Goal: Task Accomplishment & Management: Manage account settings

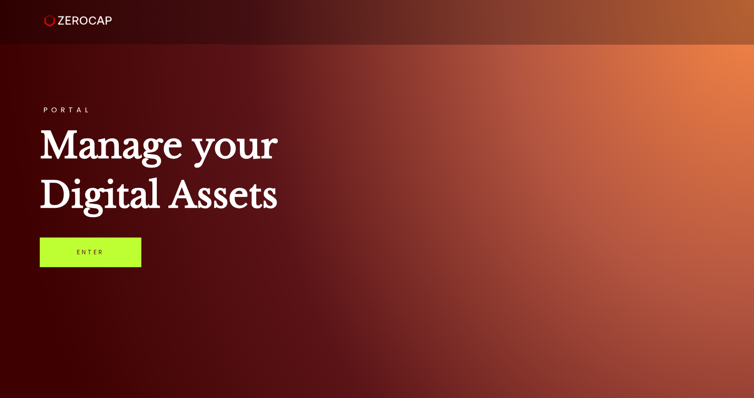
click at [109, 252] on link "Enter" at bounding box center [90, 251] width 101 height 29
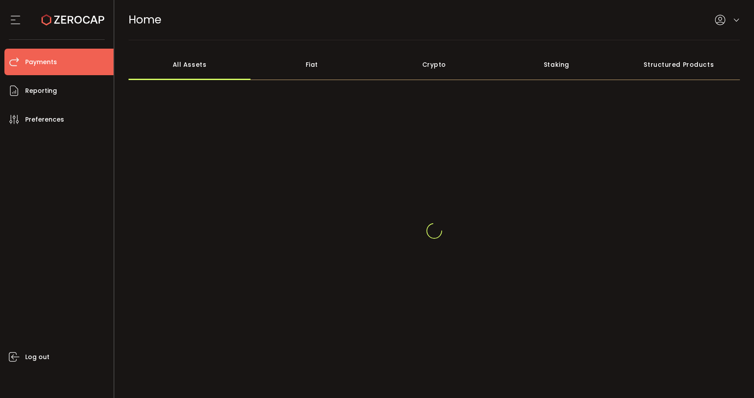
click at [61, 57] on li "Payments" at bounding box center [58, 62] width 109 height 27
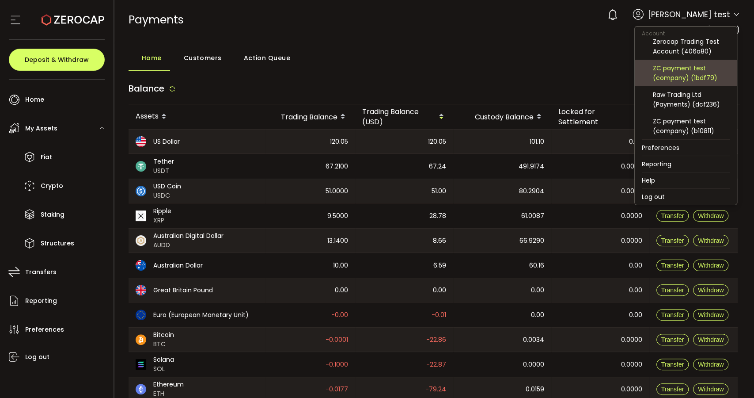
scroll to position [49, 0]
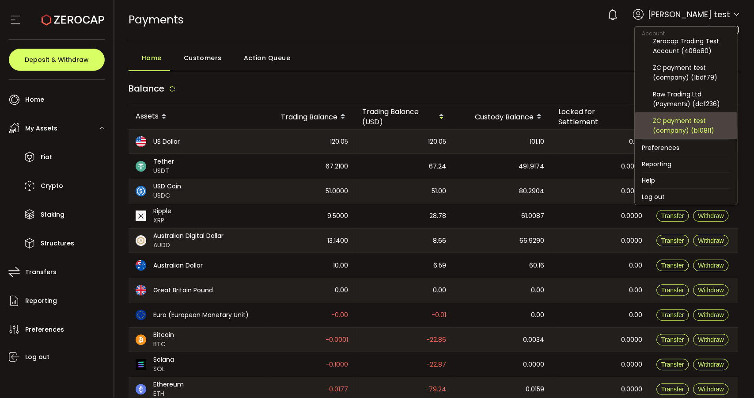
click at [684, 131] on div "ZC payment test (company) (b10811)" at bounding box center [691, 125] width 77 height 19
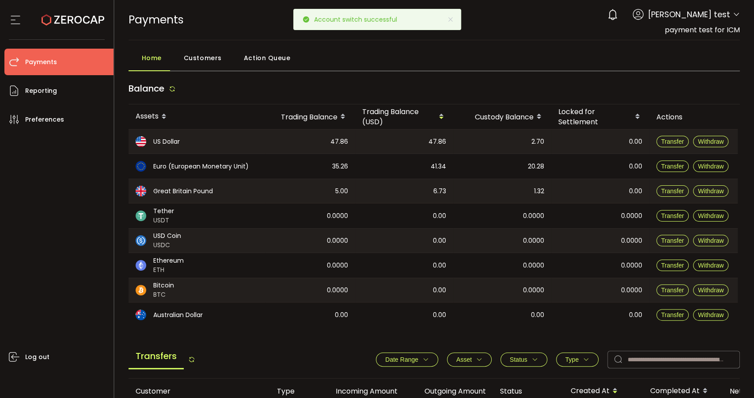
click at [214, 60] on span "Customers" at bounding box center [203, 58] width 38 height 18
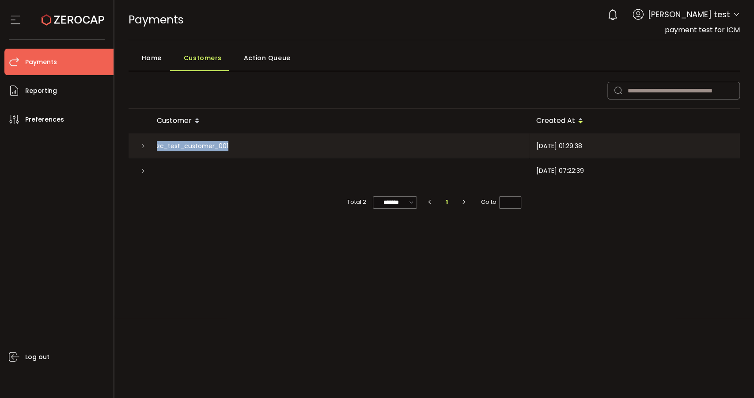
drag, startPoint x: 156, startPoint y: 144, endPoint x: 263, endPoint y: 143, distance: 106.9
click at [263, 143] on div "zc_test_customer_001" at bounding box center [339, 146] width 379 height 24
copy span "zc_test_customer_001"
click at [153, 57] on span "Home" at bounding box center [152, 58] width 20 height 18
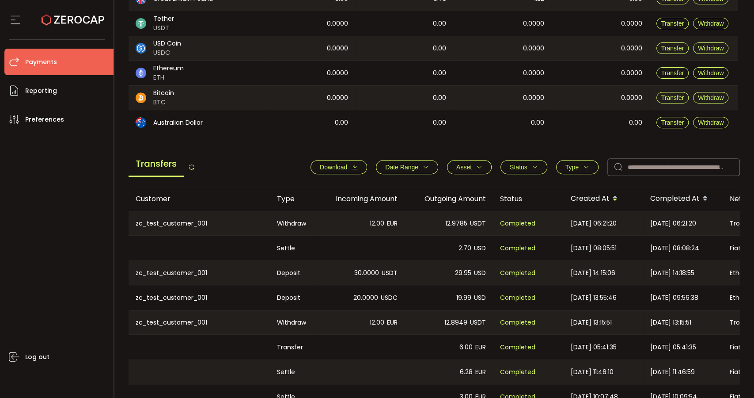
scroll to position [245, 0]
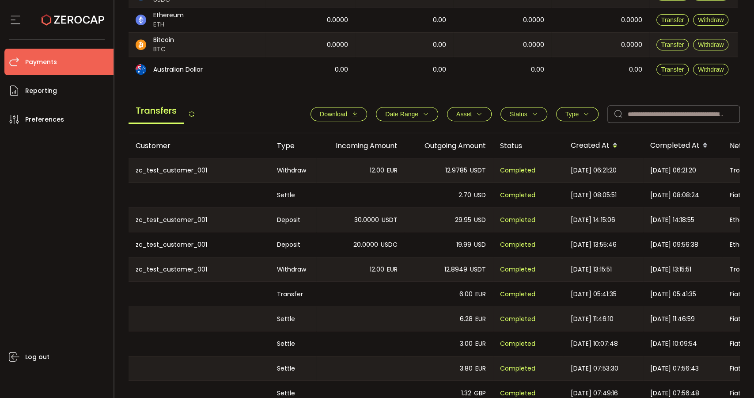
click at [406, 210] on div "29.95 USD" at bounding box center [449, 220] width 88 height 24
click at [414, 170] on div "12.9785 USDT" at bounding box center [449, 170] width 88 height 24
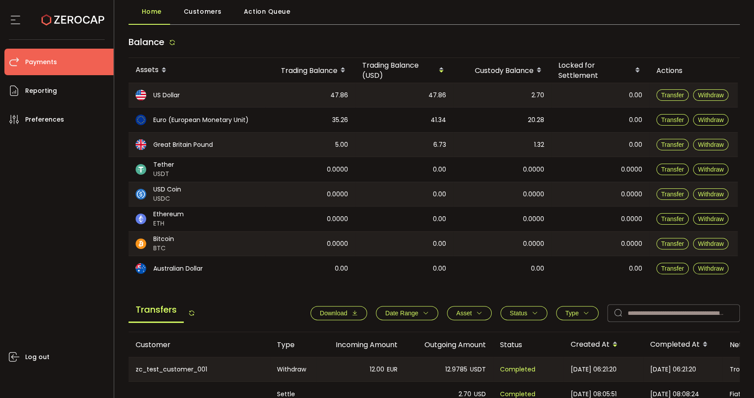
scroll to position [293, 0]
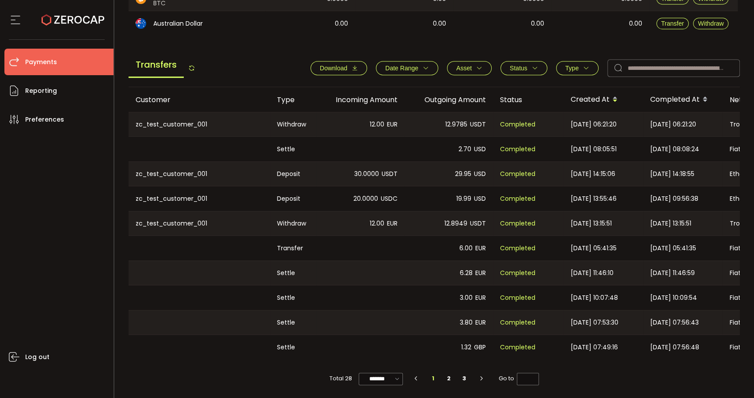
click at [420, 124] on div "12.9785 USDT" at bounding box center [449, 124] width 88 height 24
drag, startPoint x: 350, startPoint y: 122, endPoint x: 495, endPoint y: 126, distance: 144.5
click at [495, 126] on tr "zc_test_customer_001 Withdraw 12.00 EUR 12.9785 USDT Completed 2024-07-10 06:21…" at bounding box center [594, 124] width 930 height 25
click at [412, 127] on div "12.9785 USDT" at bounding box center [449, 124] width 88 height 24
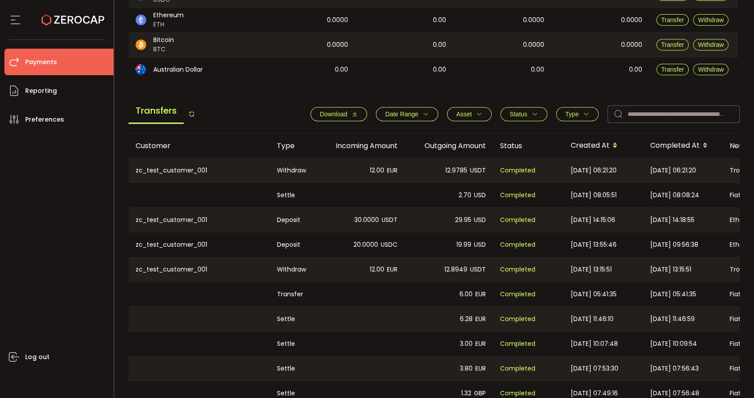
scroll to position [244, 0]
drag, startPoint x: 353, startPoint y: 171, endPoint x: 489, endPoint y: 169, distance: 136.1
click at [489, 169] on tr "zc_test_customer_001 Withdraw 12.00 EUR 12.9785 USDT Completed 2024-07-10 06:21…" at bounding box center [594, 171] width 930 height 25
click at [434, 173] on div "12.9785 USDT" at bounding box center [449, 171] width 88 height 24
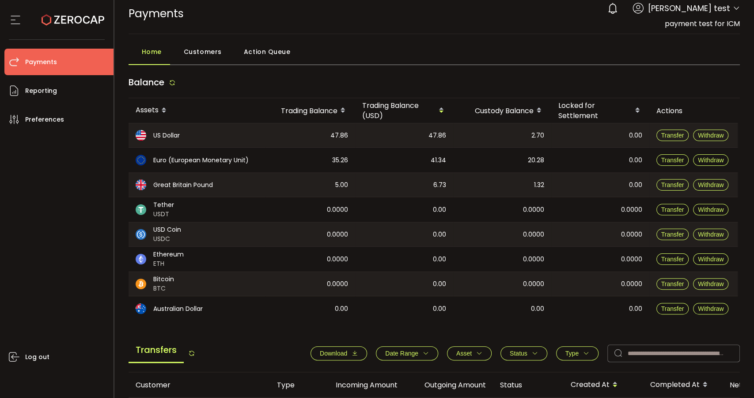
scroll to position [0, 0]
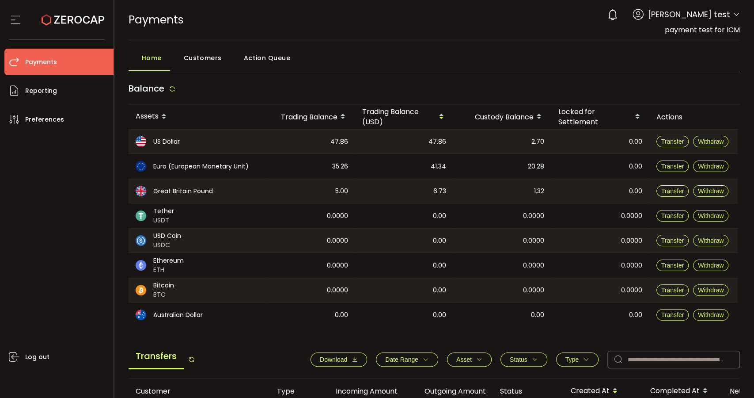
click at [735, 14] on icon at bounding box center [736, 14] width 7 height 7
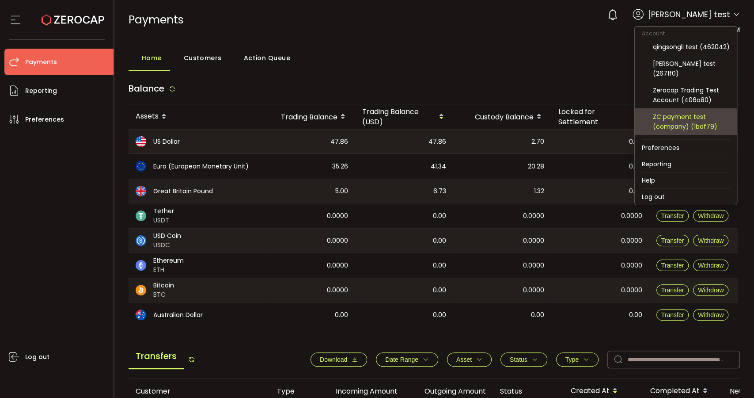
scroll to position [49, 0]
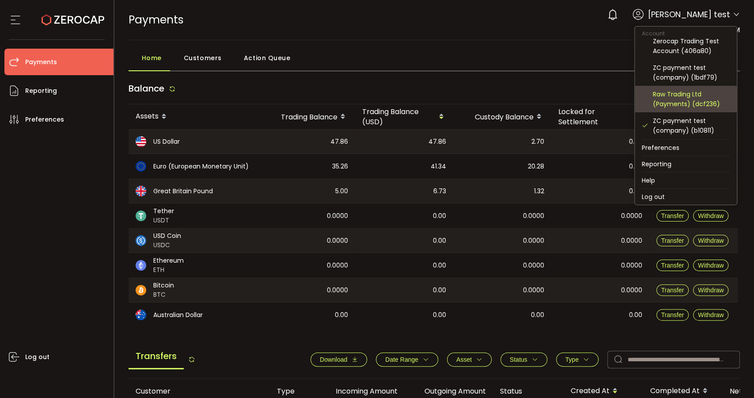
click at [704, 101] on div "Raw Trading Ltd (Payments) (dcf236)" at bounding box center [691, 98] width 77 height 19
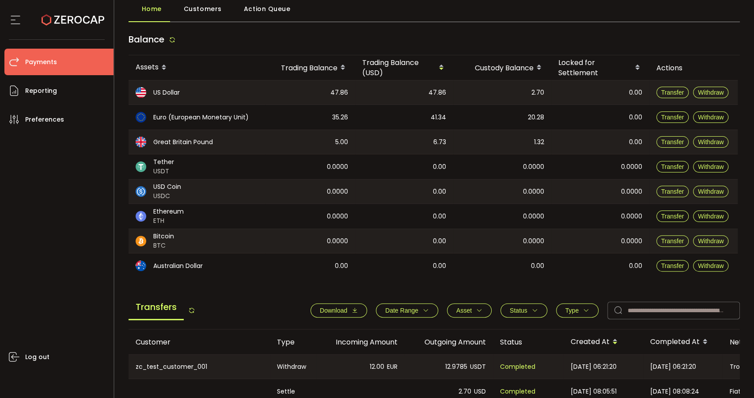
scroll to position [37, 0]
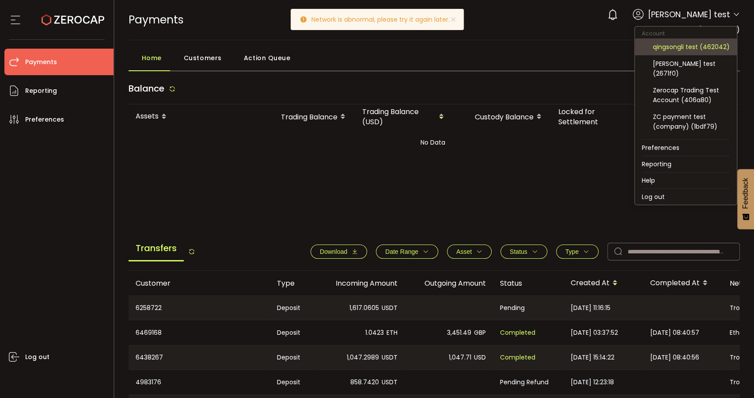
click at [693, 51] on div "qingsongli test (462042)" at bounding box center [691, 47] width 77 height 10
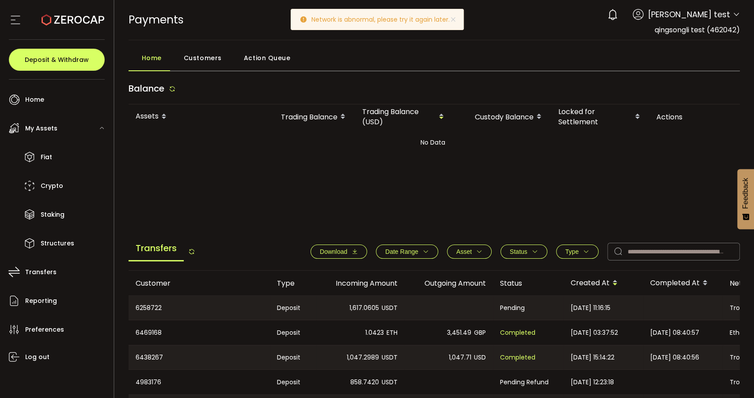
click at [693, 51] on div "Home Customers Action Queue" at bounding box center [435, 60] width 612 height 22
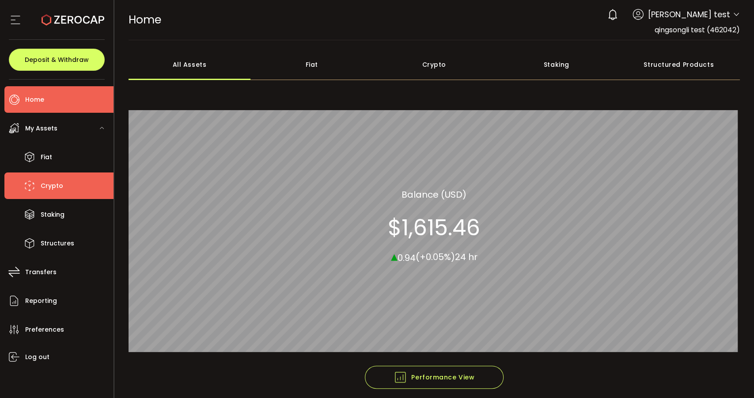
click at [75, 190] on li "Crypto" at bounding box center [58, 185] width 109 height 27
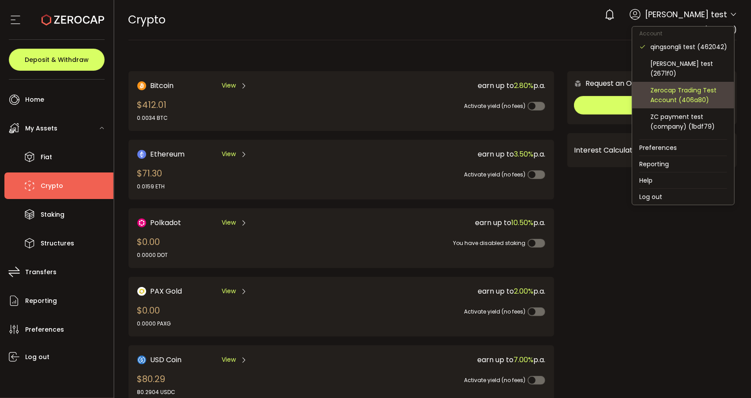
scroll to position [49, 0]
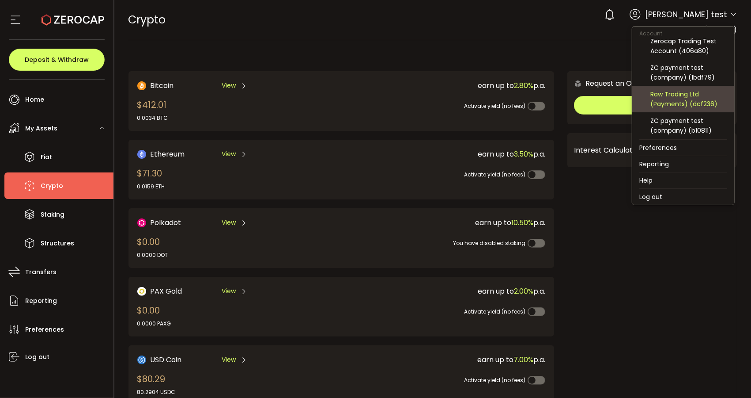
click at [427, 99] on div "Raw Trading Ltd (Payments) (dcf236)" at bounding box center [689, 98] width 77 height 19
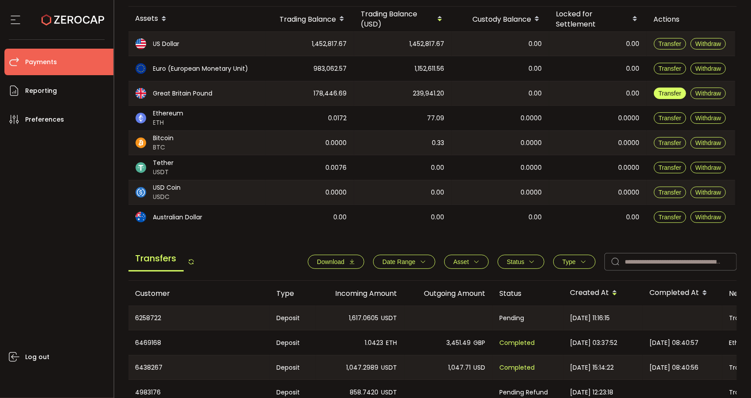
scroll to position [147, 0]
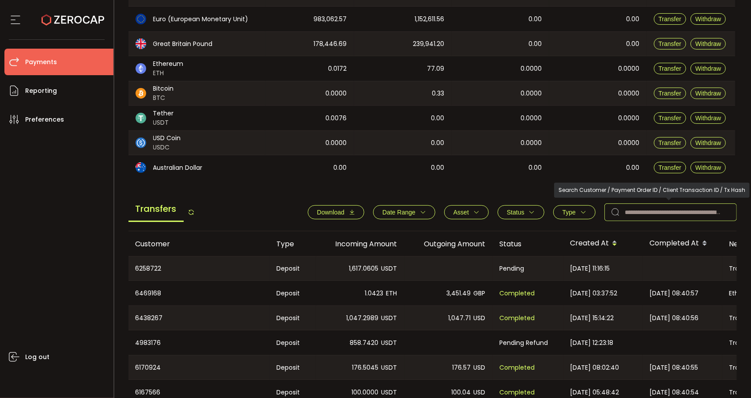
click at [427, 211] on input "text" at bounding box center [671, 212] width 133 height 18
paste input "**********"
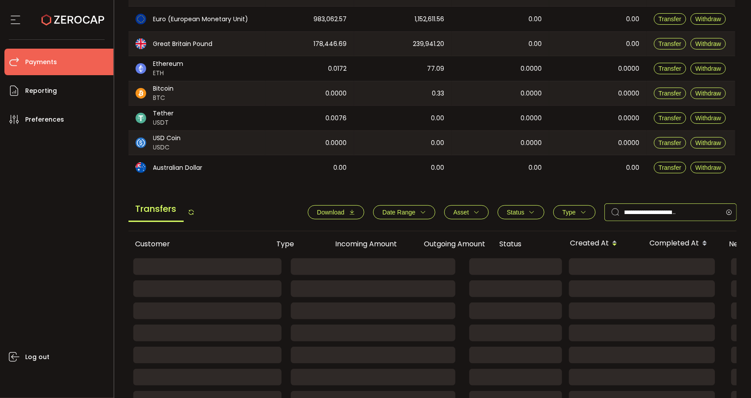
type input "**********"
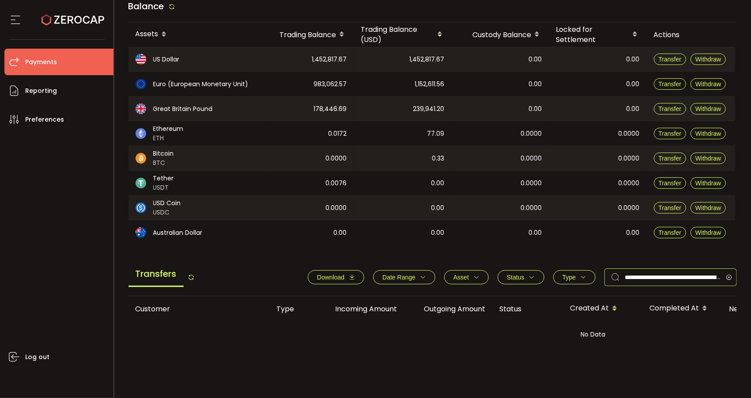
scroll to position [0, 0]
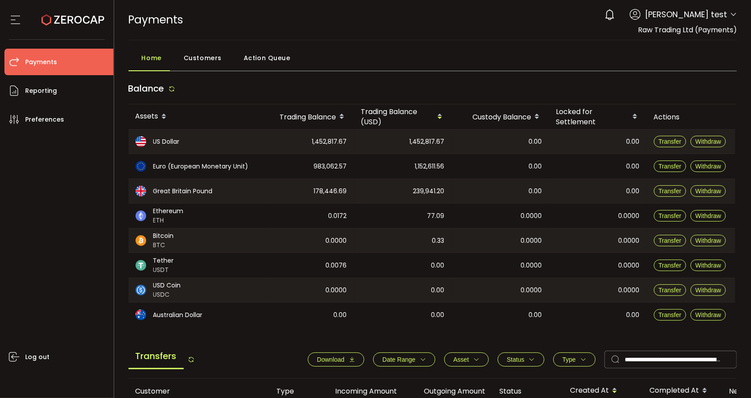
click at [190, 55] on span "Customers" at bounding box center [203, 58] width 38 height 18
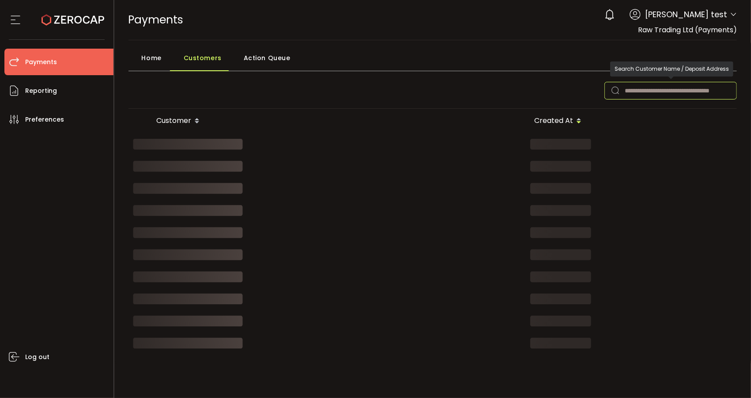
click at [427, 91] on input "text" at bounding box center [671, 91] width 133 height 18
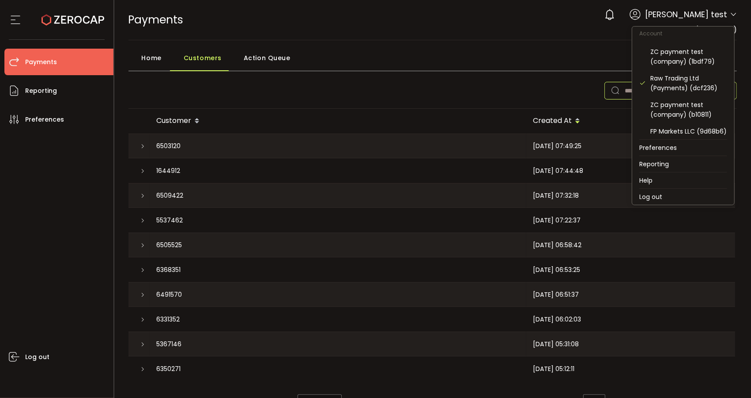
scroll to position [98, 0]
click at [427, 97] on div "FP Markets LLC (9d68b6)" at bounding box center [689, 98] width 77 height 10
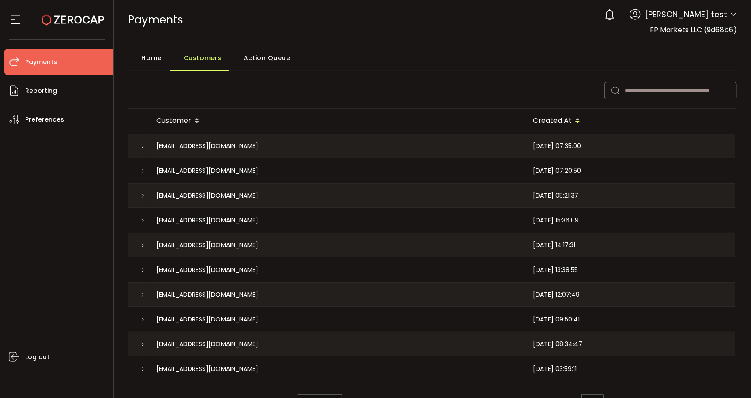
click at [142, 57] on span "Home" at bounding box center [152, 58] width 20 height 18
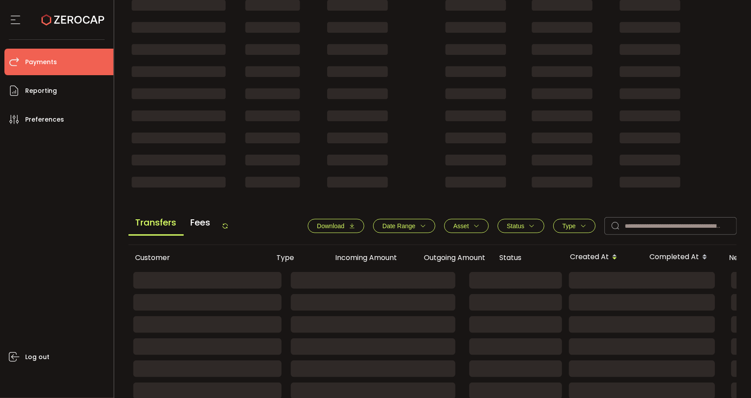
scroll to position [245, 0]
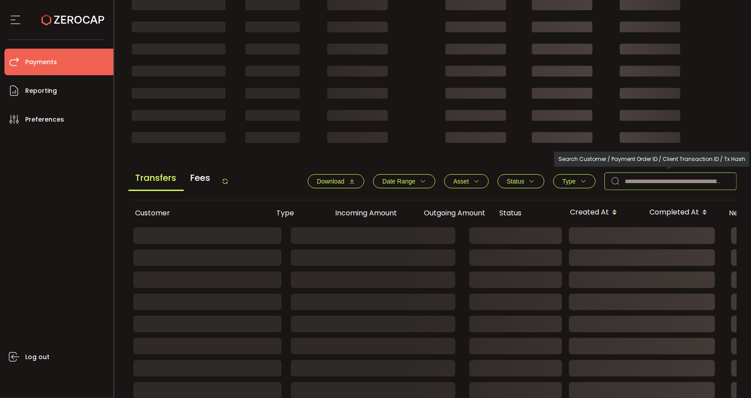
click at [427, 184] on input "text" at bounding box center [671, 181] width 133 height 18
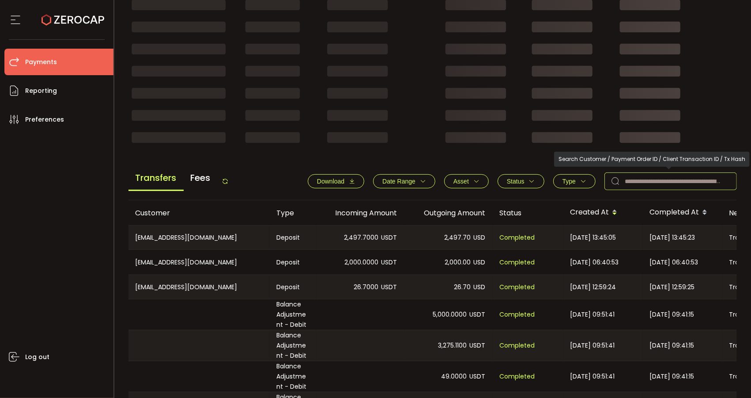
paste input "**********"
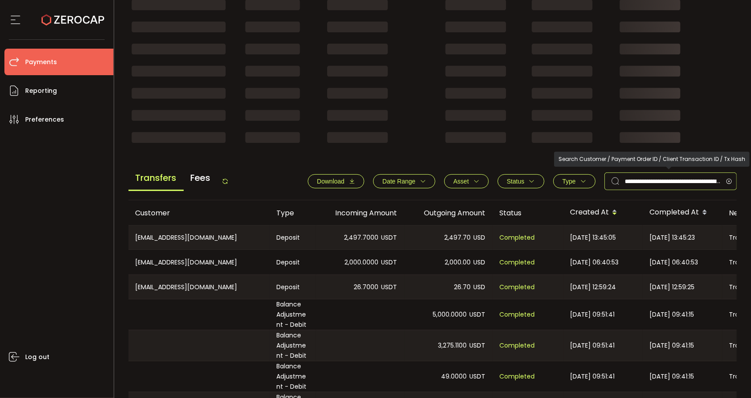
scroll to position [0, 102]
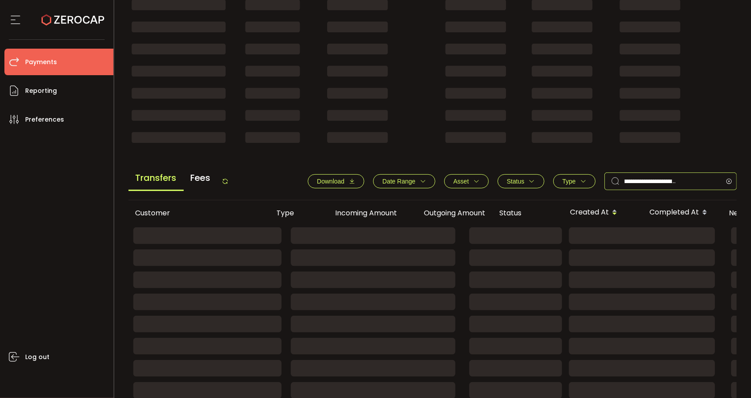
type input "**********"
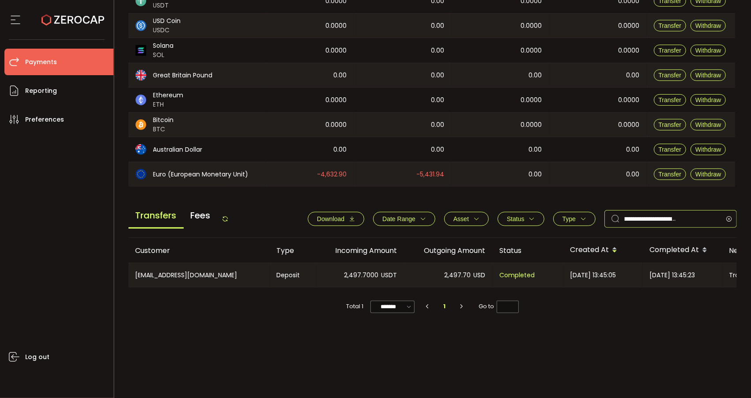
scroll to position [165, 0]
click at [427, 218] on icon at bounding box center [729, 219] width 11 height 18
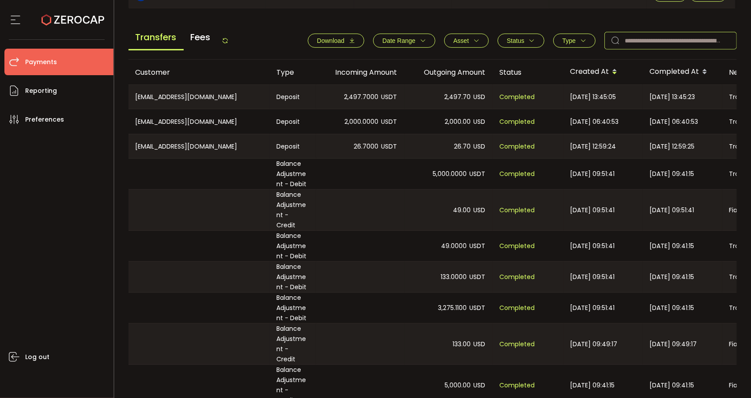
scroll to position [294, 0]
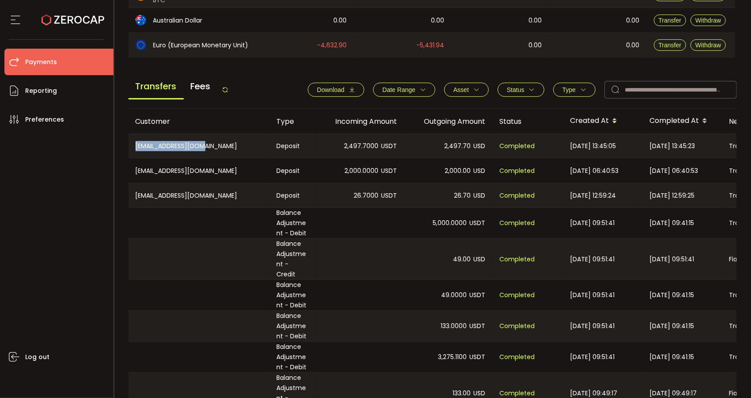
drag, startPoint x: 240, startPoint y: 144, endPoint x: 121, endPoint y: 143, distance: 119.7
click at [121, 143] on main "Home Customers Action Queue Balance Assets Trading Balance Trading Balance (USD…" at bounding box center [432, 119] width 637 height 747
copy table "CN-987565447@qq.com"
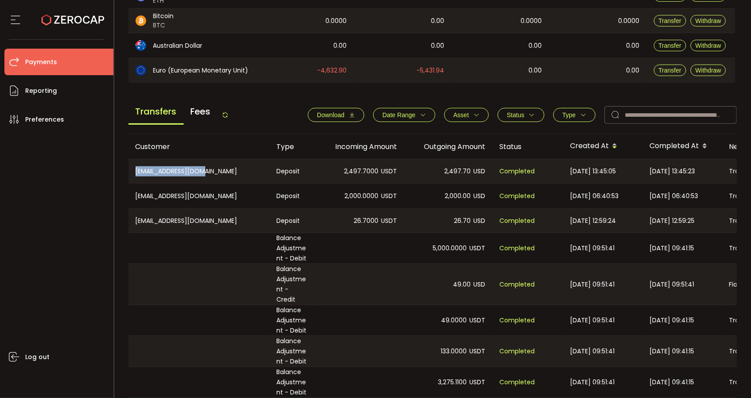
scroll to position [245, 0]
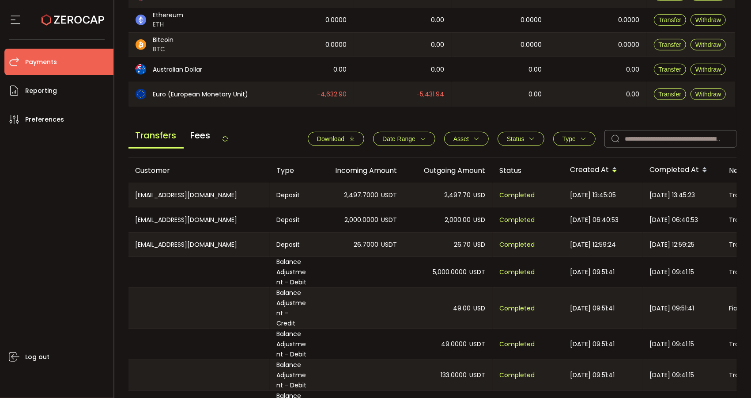
click at [364, 232] on div "26.7000 USDT" at bounding box center [360, 244] width 88 height 24
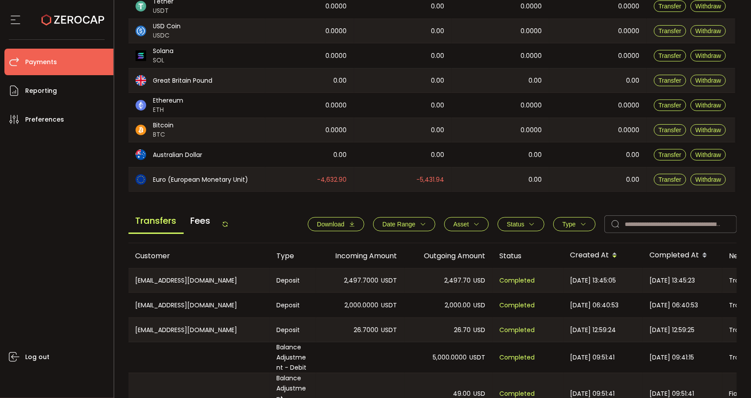
scroll to position [0, 0]
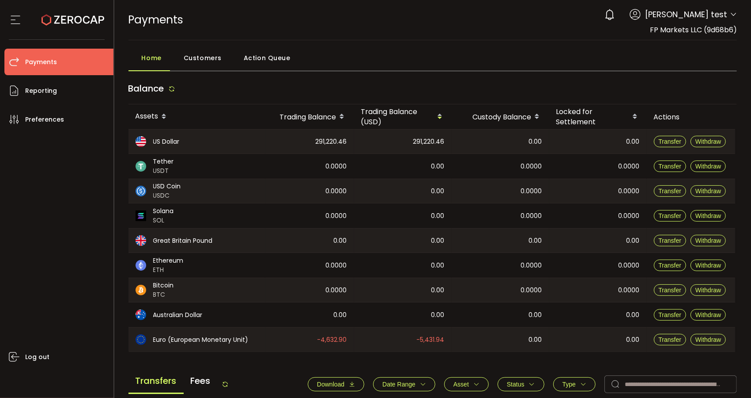
drag, startPoint x: 205, startPoint y: 66, endPoint x: 205, endPoint y: 61, distance: 4.9
click at [205, 62] on div "Customers" at bounding box center [201, 60] width 60 height 22
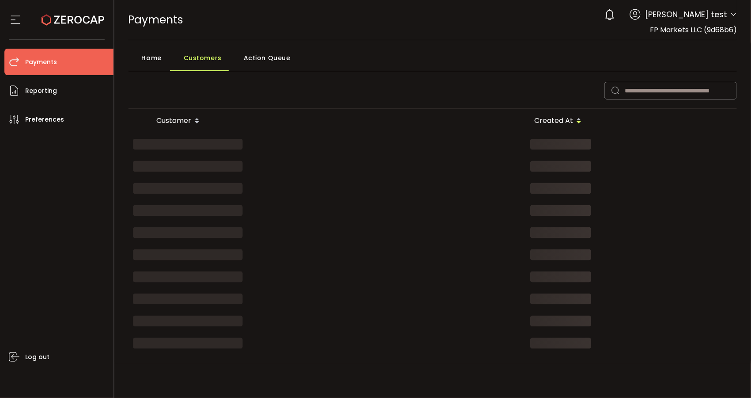
click at [355, 42] on main "Home Customers Action Queue Customer Created At No Data Total 0 ******* 10/page…" at bounding box center [432, 201] width 637 height 323
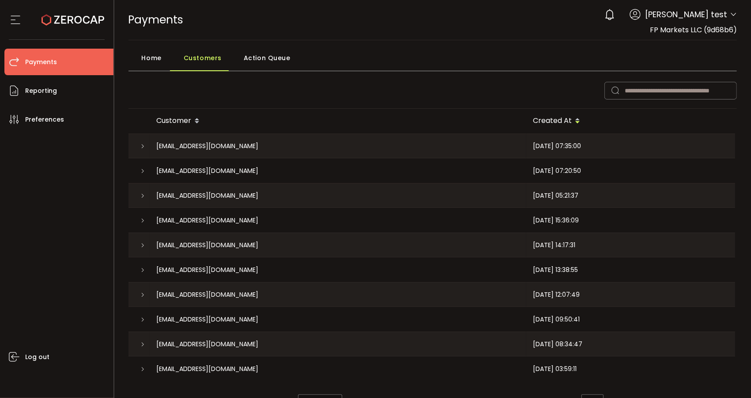
click at [155, 60] on span "Home" at bounding box center [152, 58] width 20 height 18
